Goal: Find specific page/section: Find specific page/section

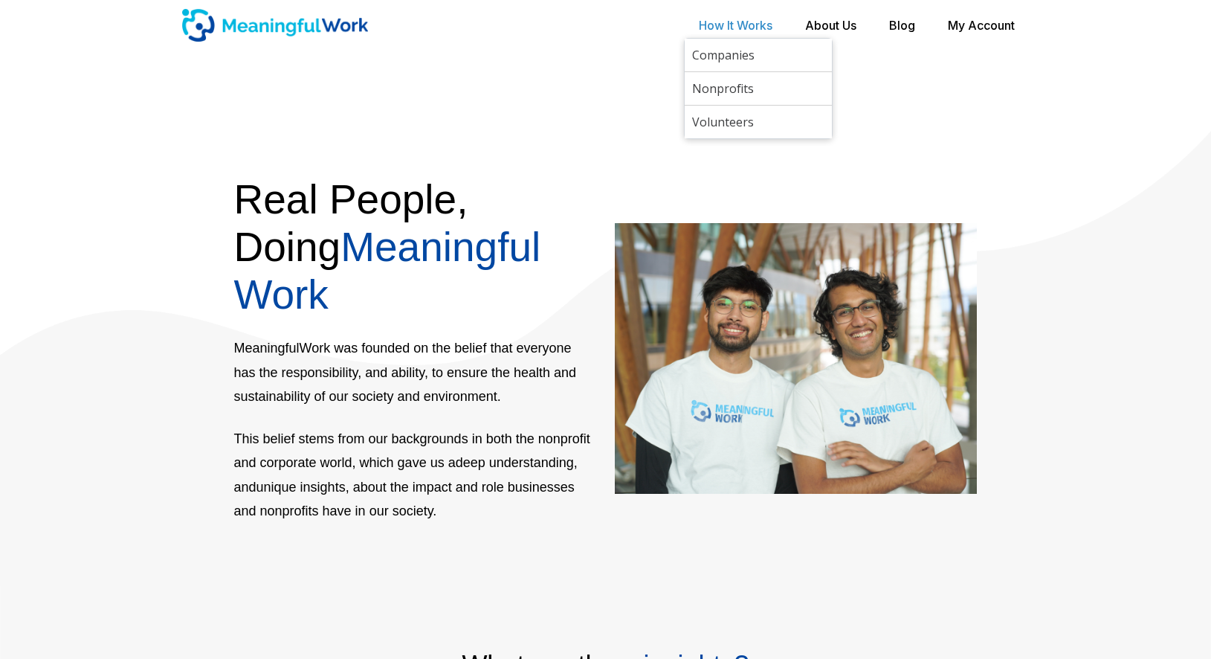
click at [743, 21] on link "How It Works" at bounding box center [736, 25] width 74 height 30
click at [714, 28] on link "How It Works" at bounding box center [736, 25] width 74 height 30
click at [723, 70] on link "Companies" at bounding box center [758, 55] width 147 height 33
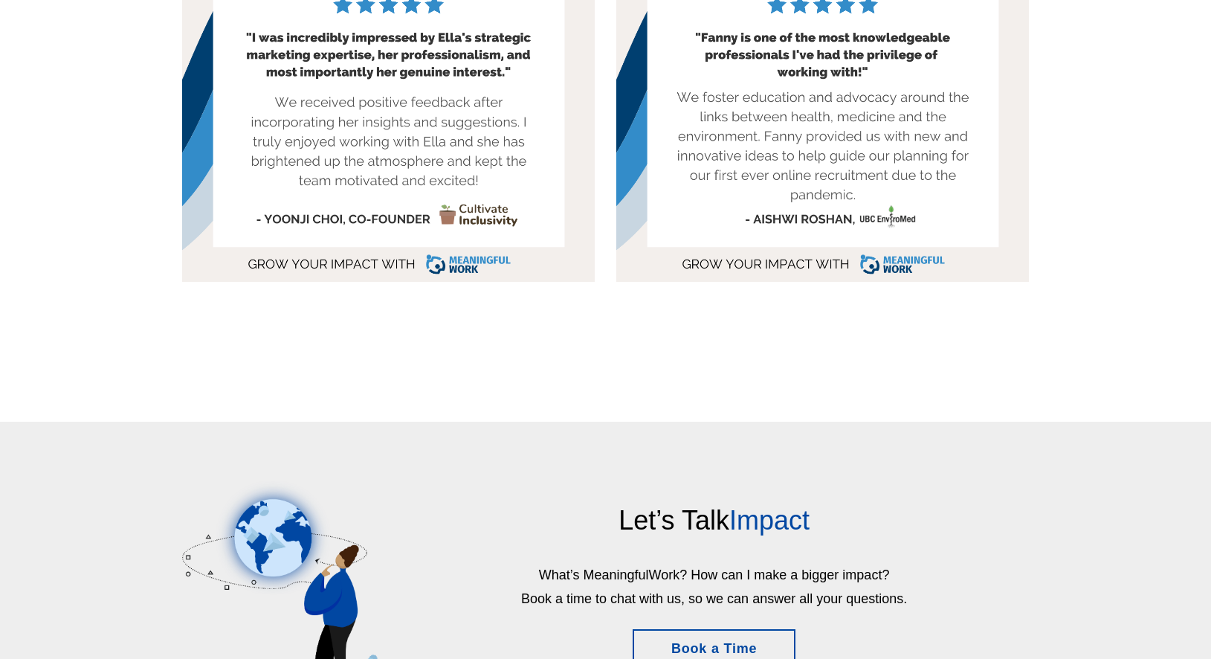
scroll to position [1474, 0]
